Goal: Contribute content

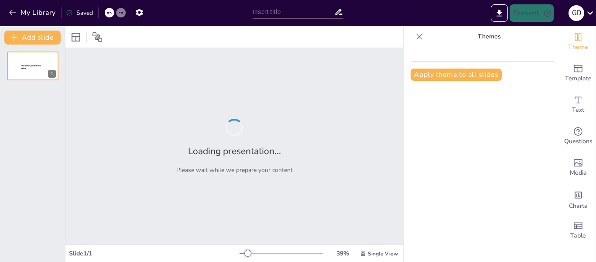
type input "Análisis de Datos con SDSF: Metodologías"
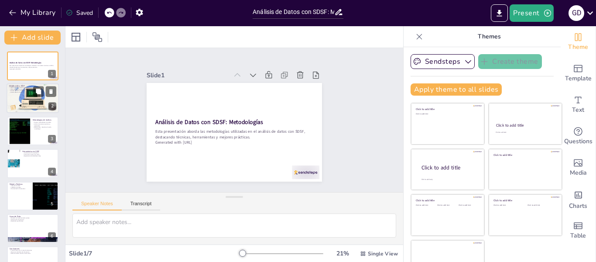
click at [21, 106] on div at bounding box center [33, 98] width 52 height 39
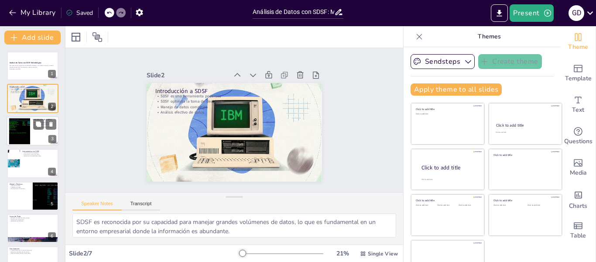
click at [26, 125] on div at bounding box center [19, 130] width 47 height 27
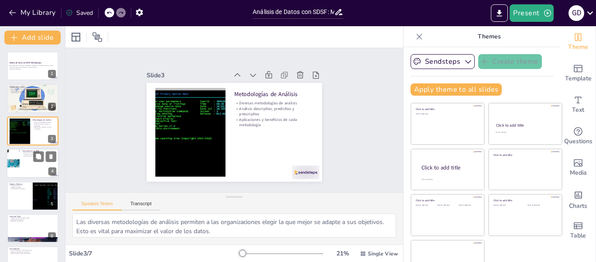
click at [27, 158] on div at bounding box center [33, 163] width 52 height 30
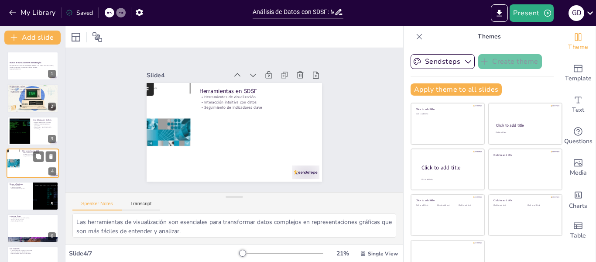
scroll to position [10, 0]
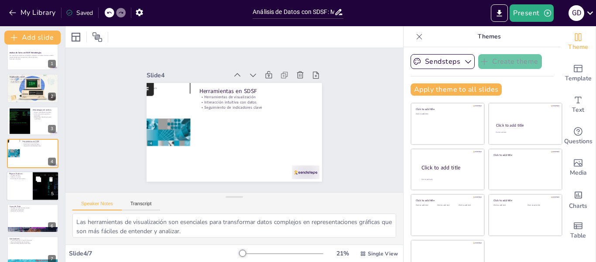
click at [24, 197] on div at bounding box center [33, 186] width 52 height 30
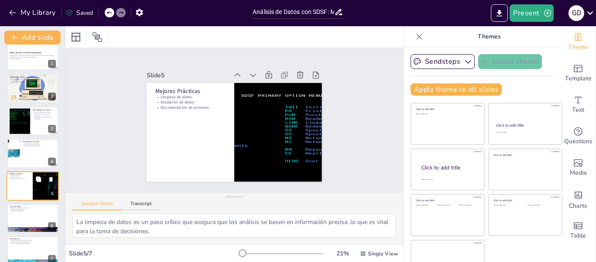
scroll to position [21, 0]
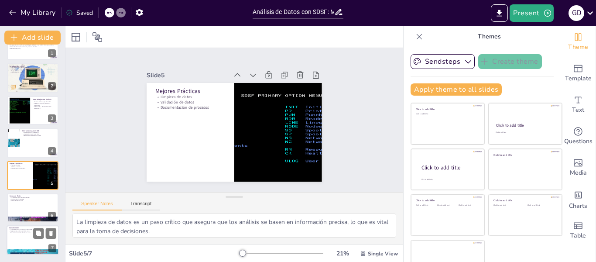
click at [24, 228] on p "Conclusiones" at bounding box center [32, 227] width 47 height 3
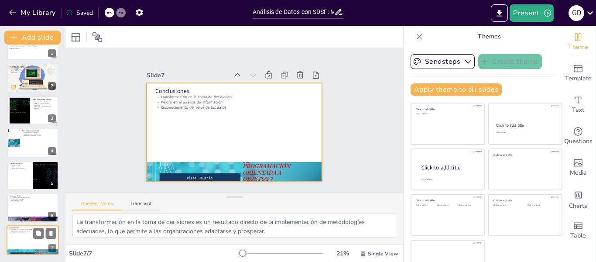
click at [45, 239] on div at bounding box center [33, 241] width 52 height 30
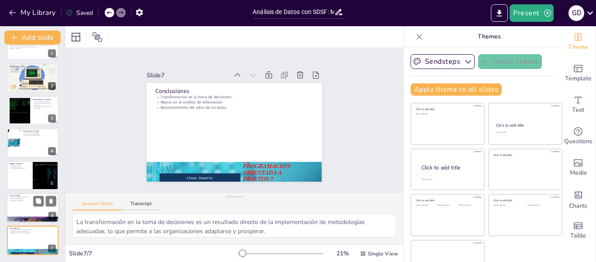
click at [29, 206] on div at bounding box center [33, 208] width 52 height 30
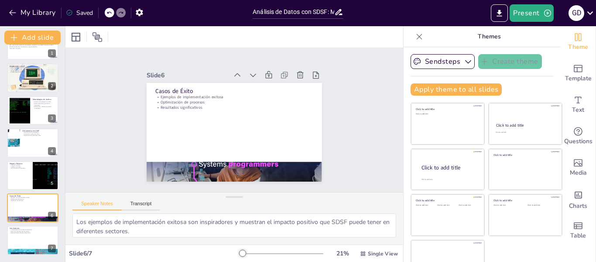
click at [28, 160] on div "Análisis de Datos con SDSF: Metodologías Esta presentación aborda las metodolog…" at bounding box center [32, 143] width 65 height 224
click at [28, 146] on div at bounding box center [33, 143] width 52 height 30
type textarea "Las herramientas de visualización son esenciales para transformar datos complej…"
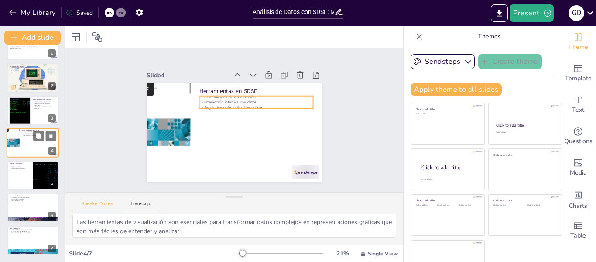
scroll to position [10, 0]
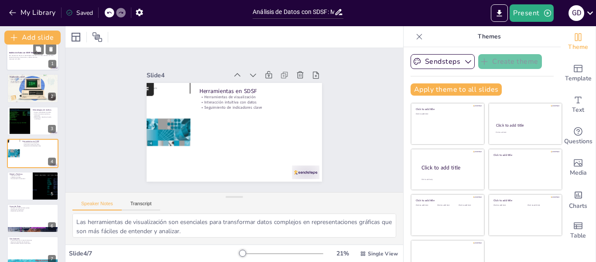
click at [25, 68] on div at bounding box center [33, 56] width 52 height 30
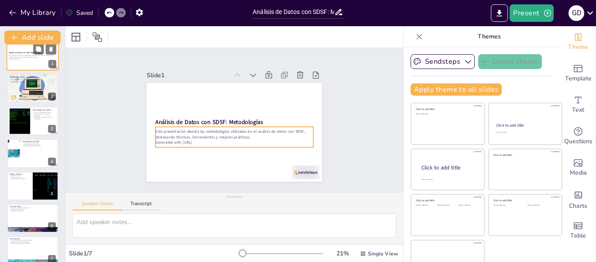
scroll to position [0, 0]
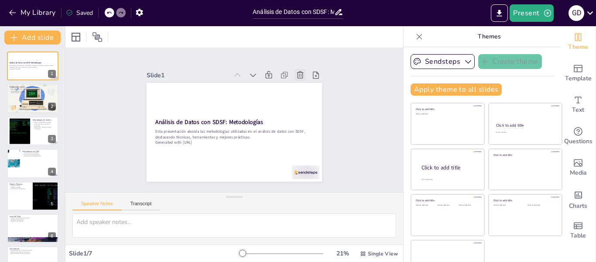
click at [300, 77] on icon at bounding box center [305, 82] width 10 height 10
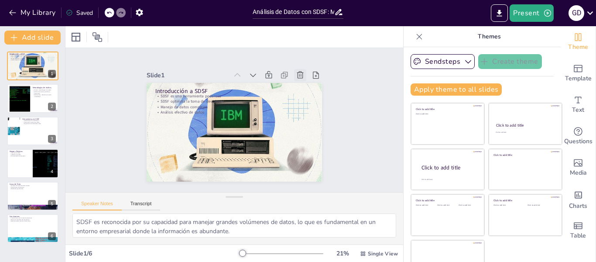
click at [300, 77] on icon at bounding box center [305, 82] width 10 height 10
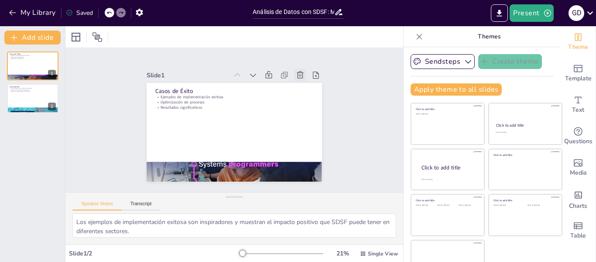
click at [296, 71] on icon at bounding box center [300, 75] width 9 height 9
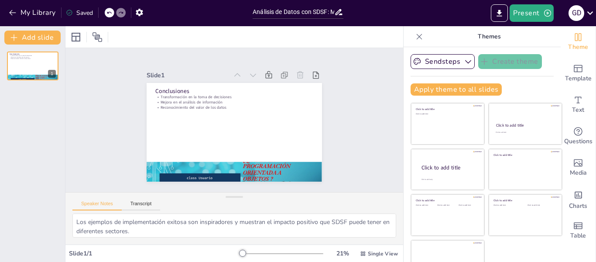
click at [300, 77] on icon at bounding box center [305, 82] width 10 height 10
type textarea "La transformación en la toma de decisiones es un resultado directo de la implem…"
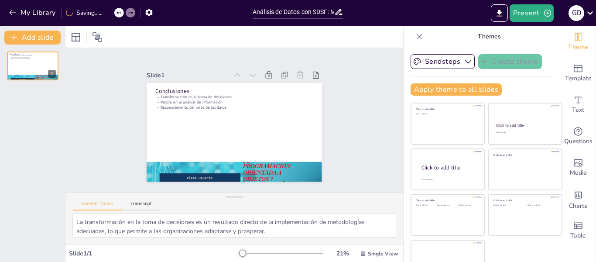
click at [296, 71] on icon at bounding box center [300, 75] width 9 height 9
click at [300, 77] on icon at bounding box center [305, 82] width 10 height 10
click at [296, 71] on icon at bounding box center [300, 75] width 9 height 9
